Goal: Transaction & Acquisition: Obtain resource

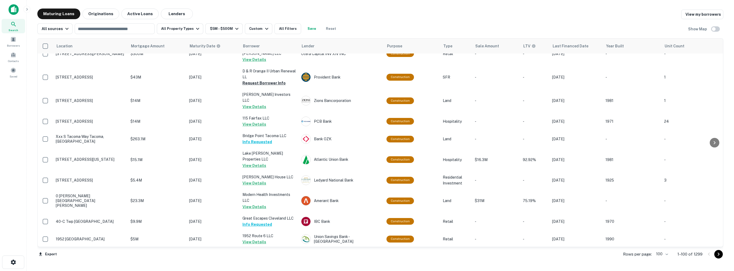
scroll to position [1632, 0]
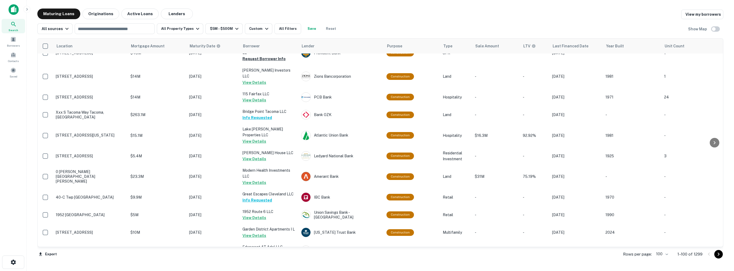
click at [717, 255] on icon "Go to next page" at bounding box center [718, 254] width 6 height 6
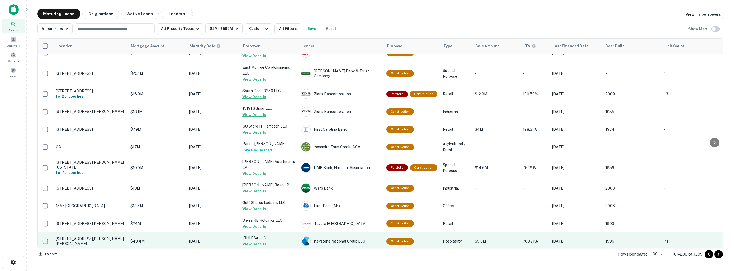
scroll to position [1714, 0]
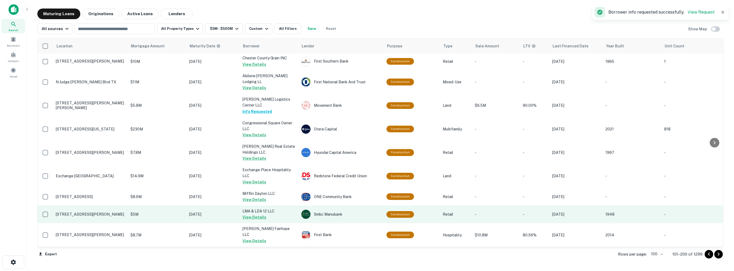
scroll to position [755, 0]
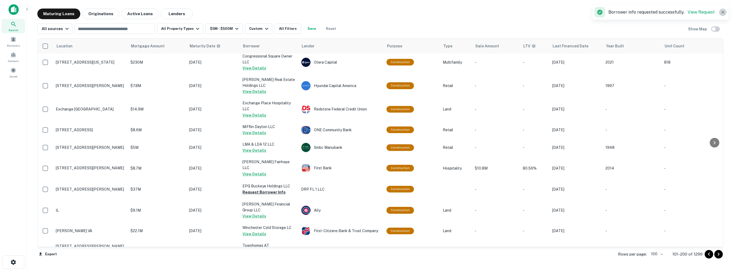
click at [723, 12] on icon "button" at bounding box center [722, 12] width 5 height 5
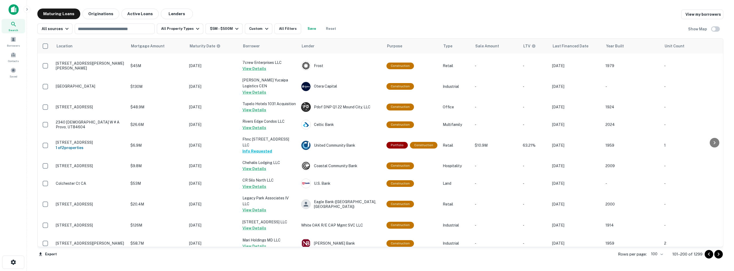
scroll to position [381, 0]
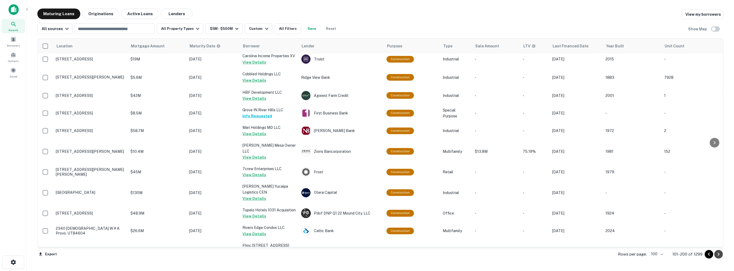
click at [718, 255] on icon "Go to next page" at bounding box center [718, 254] width 6 height 6
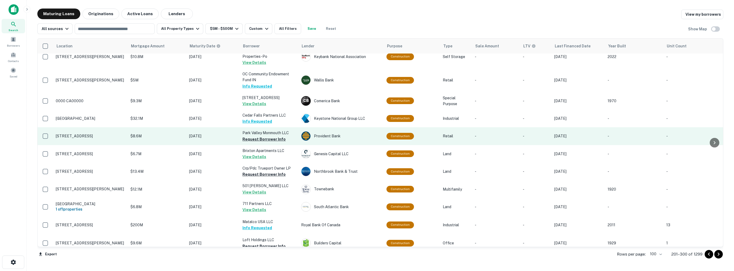
scroll to position [53, 0]
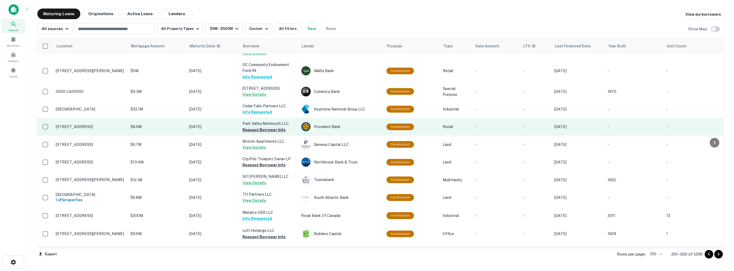
click at [258, 127] on button "Request Borrower Info" at bounding box center [263, 130] width 43 height 6
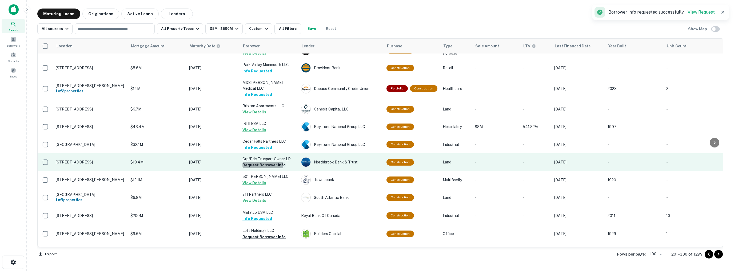
click at [260, 162] on button "Request Borrower Info" at bounding box center [263, 165] width 43 height 6
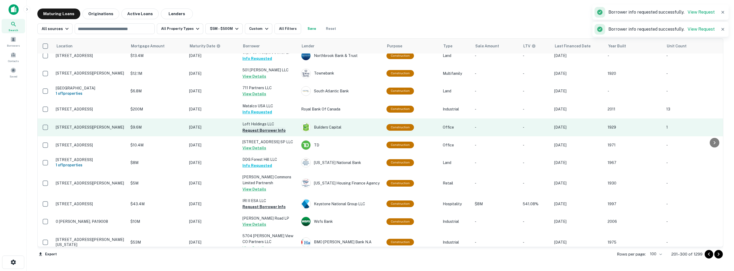
click at [264, 127] on button "Request Borrower Info" at bounding box center [263, 130] width 43 height 6
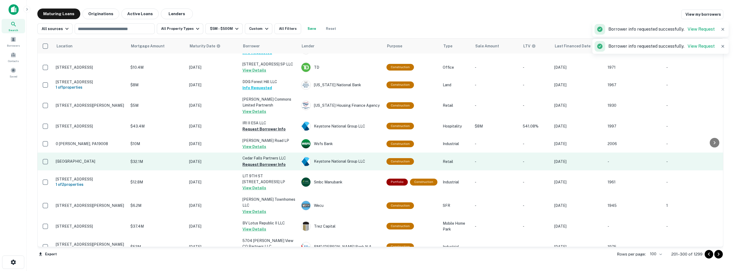
scroll to position [240, 0]
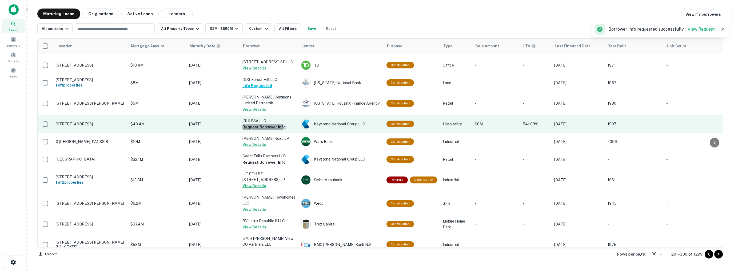
click at [259, 125] on button "Request Borrower Info" at bounding box center [263, 127] width 43 height 6
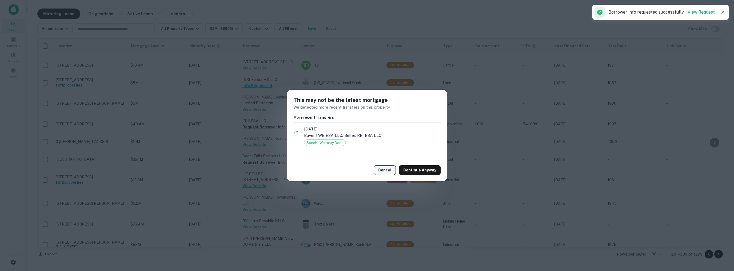
drag, startPoint x: 392, startPoint y: 170, endPoint x: 385, endPoint y: 170, distance: 6.4
click at [391, 170] on button "Cancel" at bounding box center [385, 171] width 22 height 10
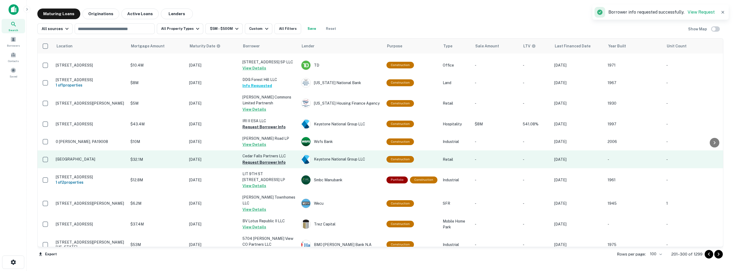
click at [264, 160] on button "Request Borrower Info" at bounding box center [263, 162] width 43 height 6
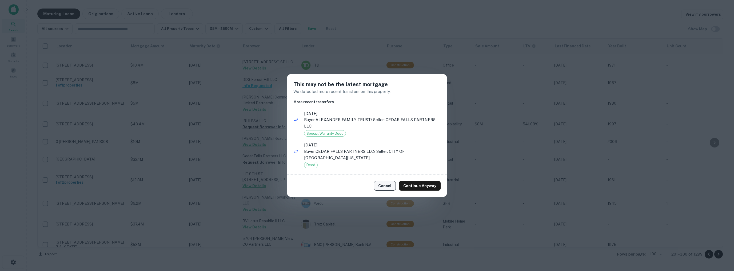
click at [385, 185] on button "Cancel" at bounding box center [385, 186] width 22 height 10
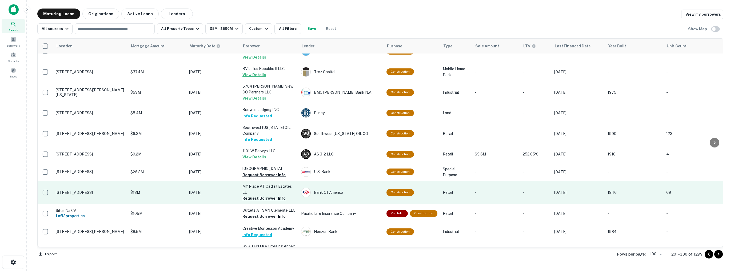
scroll to position [400, 0]
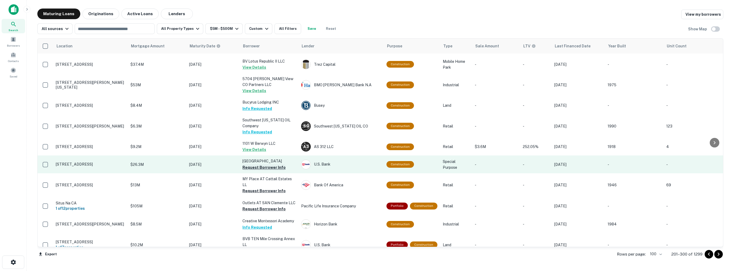
click at [265, 164] on button "Request Borrower Info" at bounding box center [263, 167] width 43 height 6
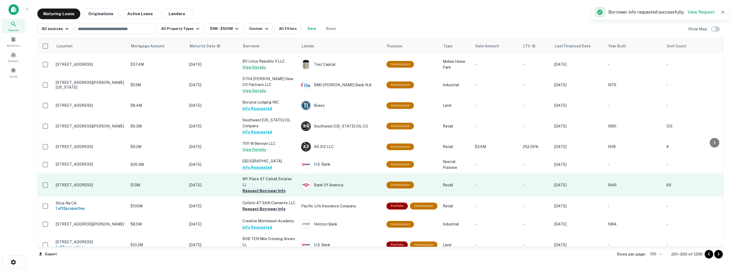
click at [258, 188] on button "Request Borrower Info" at bounding box center [263, 191] width 43 height 6
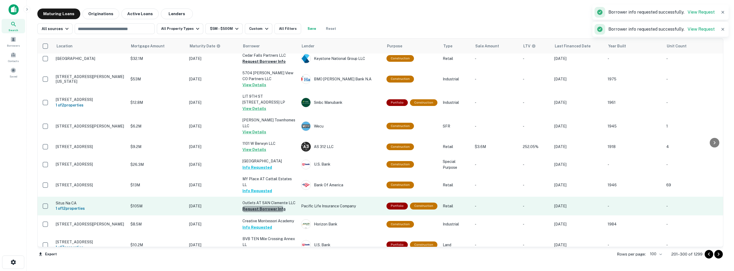
click at [258, 206] on button "Request Borrower Info" at bounding box center [263, 209] width 43 height 6
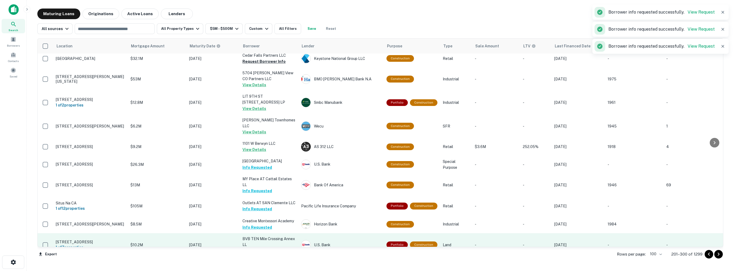
scroll to position [453, 0]
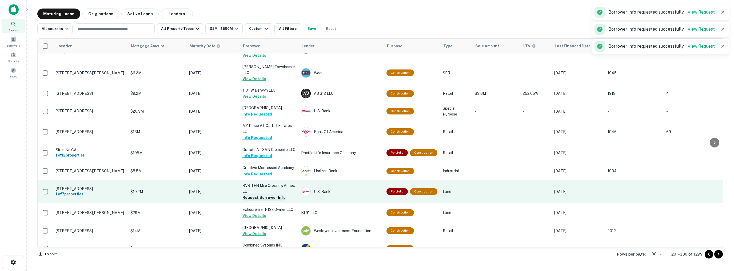
click at [258, 195] on button "Request Borrower Info" at bounding box center [263, 198] width 43 height 6
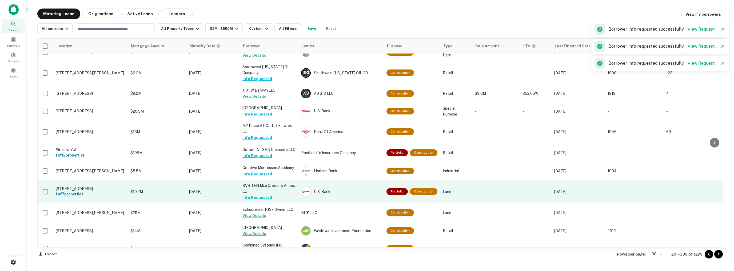
scroll to position [533, 0]
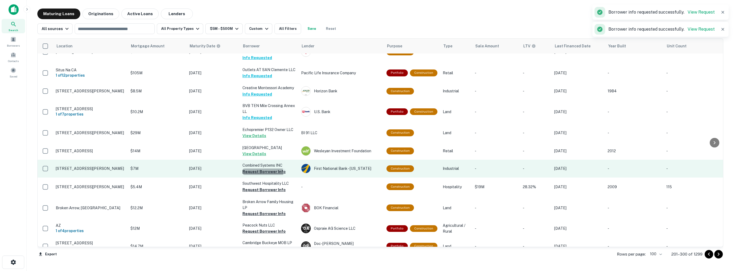
click at [256, 169] on button "Request Borrower Info" at bounding box center [263, 172] width 43 height 6
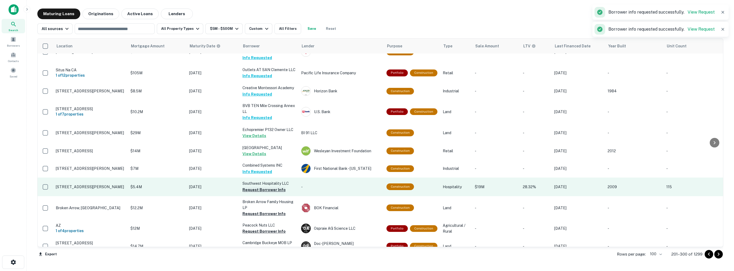
click at [257, 187] on button "Request Borrower Info" at bounding box center [263, 190] width 43 height 6
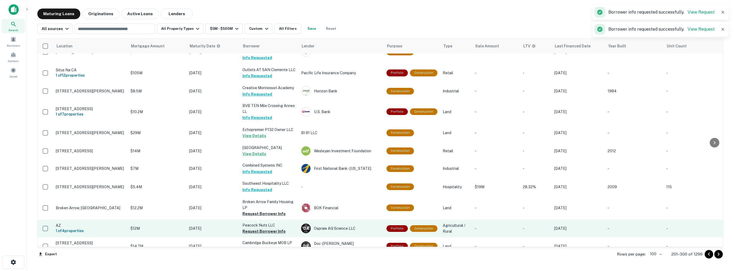
click at [255, 228] on button "Request Borrower Info" at bounding box center [263, 231] width 43 height 6
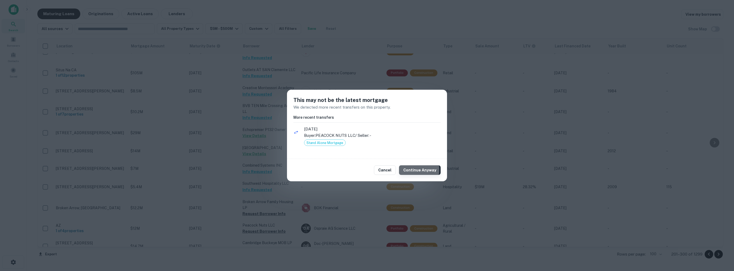
click at [412, 170] on button "Continue Anyway" at bounding box center [420, 171] width 42 height 10
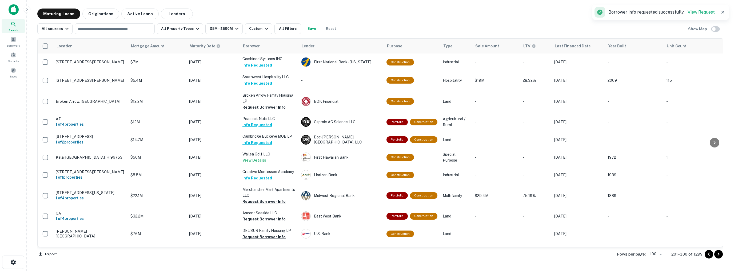
scroll to position [640, 0]
click at [574, 14] on div "Maturing Loans Originations Active Loans Lenders View my borrowers" at bounding box center [380, 14] width 686 height 11
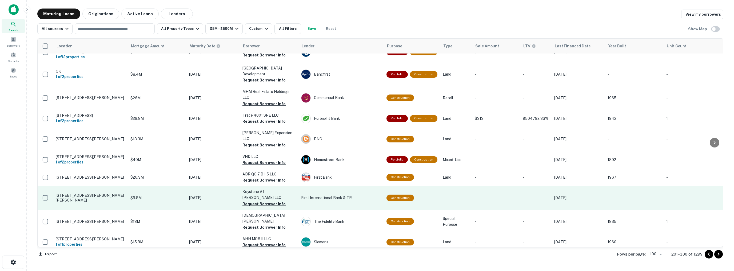
scroll to position [1698, 0]
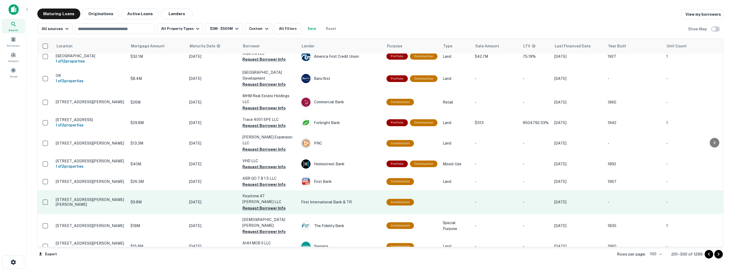
click at [251, 205] on button "Request Borrower Info" at bounding box center [263, 208] width 43 height 6
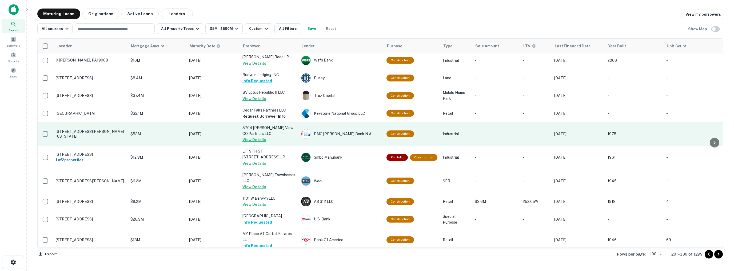
scroll to position [347, 0]
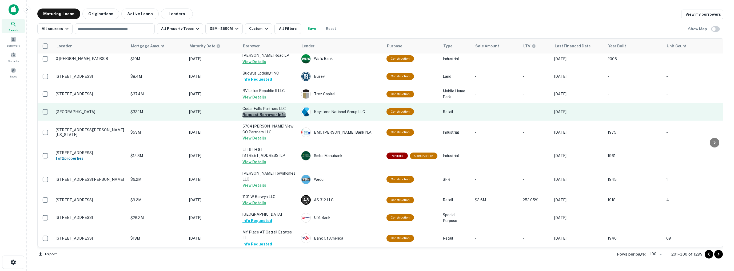
click at [266, 113] on button "Request Borrower Info" at bounding box center [263, 115] width 43 height 6
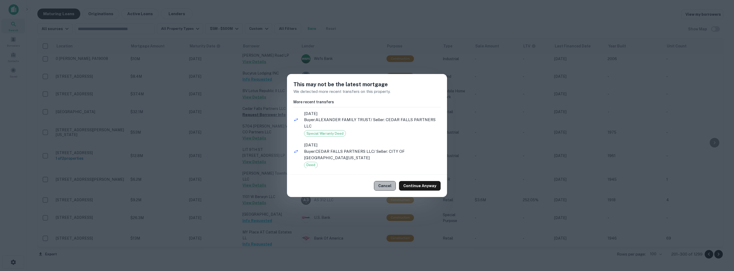
click at [391, 184] on button "Cancel" at bounding box center [385, 186] width 22 height 10
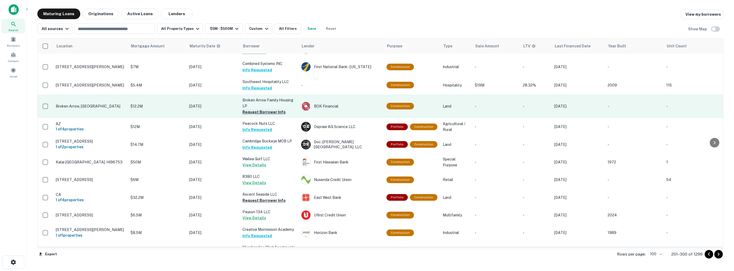
scroll to position [640, 0]
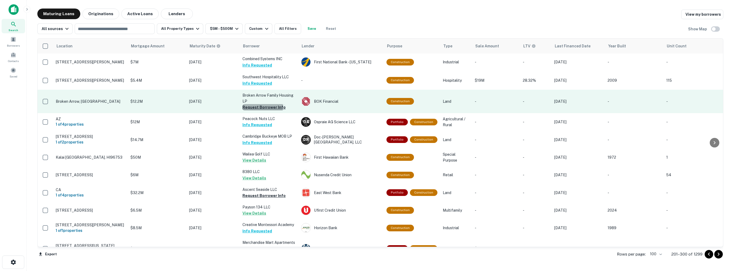
click at [257, 104] on button "Request Borrower Info" at bounding box center [263, 107] width 43 height 6
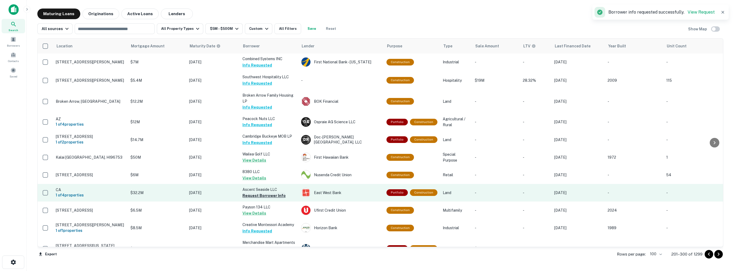
click at [261, 193] on button "Request Borrower Info" at bounding box center [263, 196] width 43 height 6
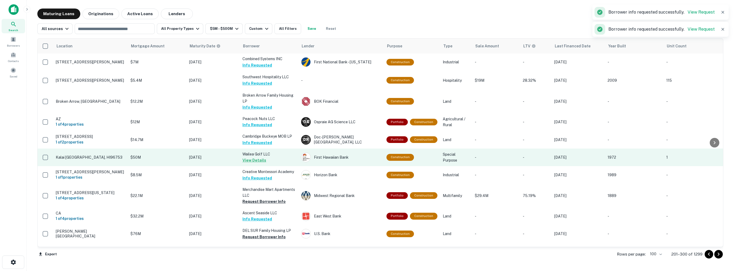
scroll to position [720, 0]
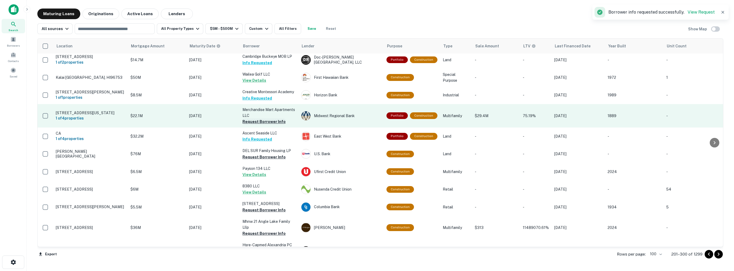
click at [264, 119] on button "Request Borrower Info" at bounding box center [263, 122] width 43 height 6
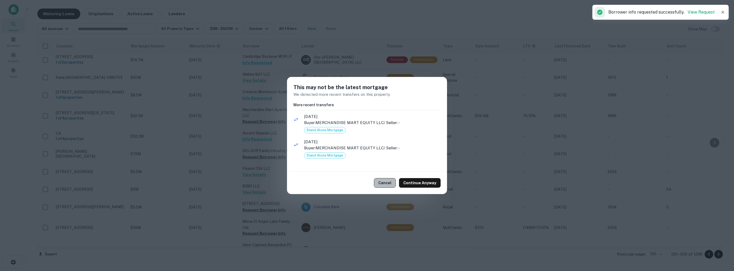
click at [389, 182] on button "Cancel" at bounding box center [385, 183] width 22 height 10
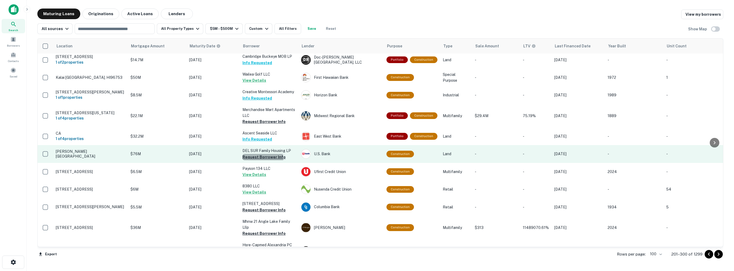
click at [259, 154] on button "Request Borrower Info" at bounding box center [263, 157] width 43 height 6
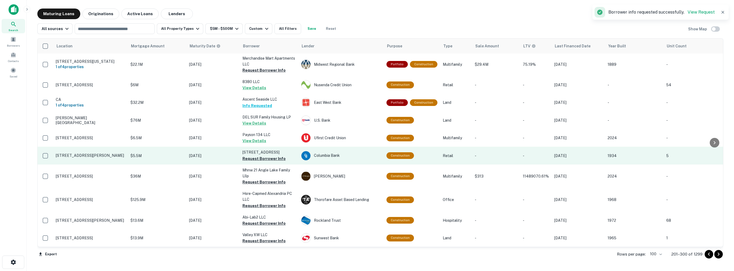
scroll to position [773, 0]
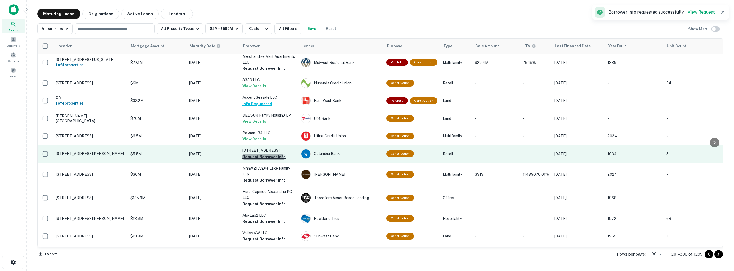
click at [252, 155] on button "Request Borrower Info" at bounding box center [263, 157] width 43 height 6
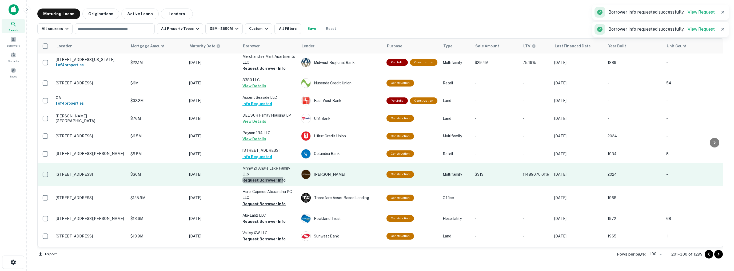
click at [253, 177] on button "Request Borrower Info" at bounding box center [263, 180] width 43 height 6
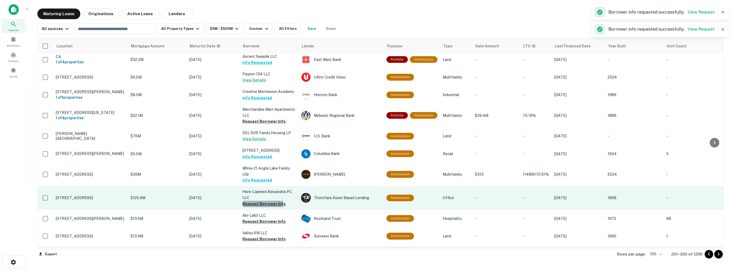
click at [255, 201] on button "Request Borrower Info" at bounding box center [263, 204] width 43 height 6
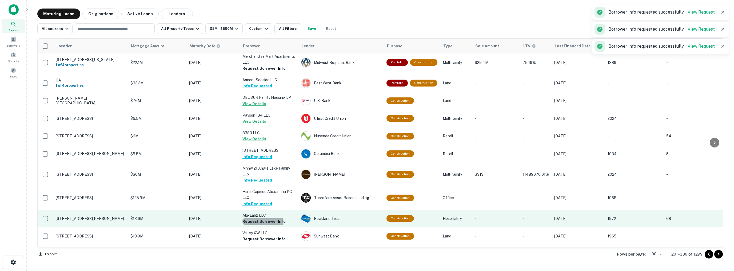
click at [253, 219] on button "Request Borrower Info" at bounding box center [263, 222] width 43 height 6
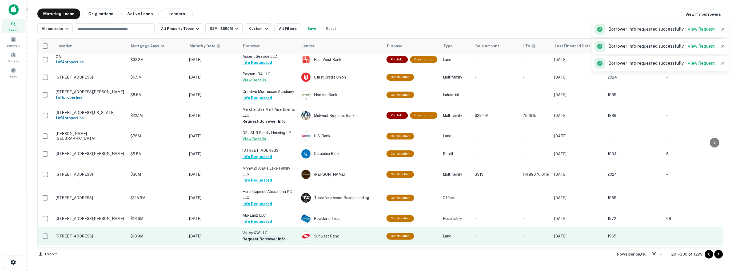
click at [246, 236] on button "Request Borrower Info" at bounding box center [263, 239] width 43 height 6
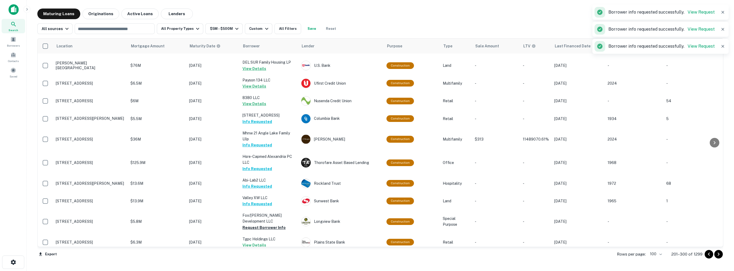
scroll to position [800, 0]
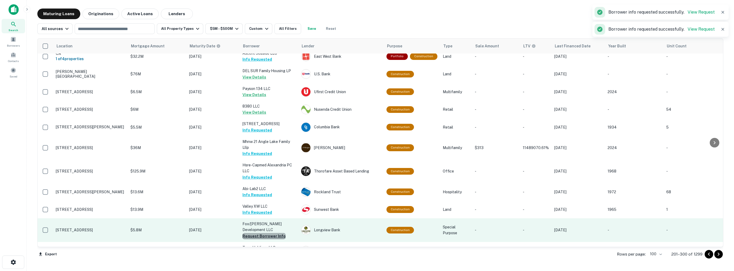
click at [270, 233] on button "Request Borrower Info" at bounding box center [263, 236] width 43 height 6
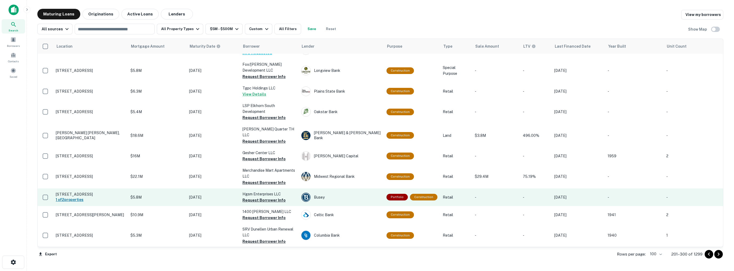
scroll to position [960, 0]
